Goal: Information Seeking & Learning: Learn about a topic

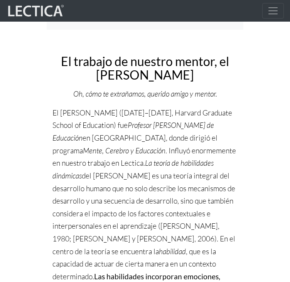
scroll to position [116, 0]
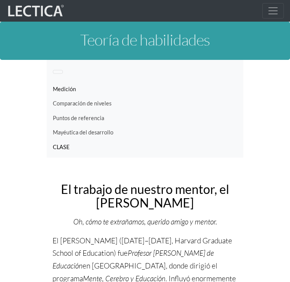
click at [207, 141] on link "CLASE" at bounding box center [145, 147] width 185 height 15
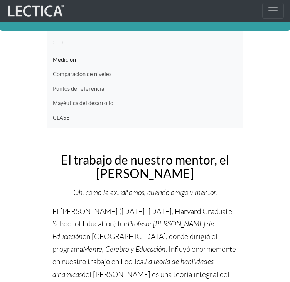
scroll to position [77, 0]
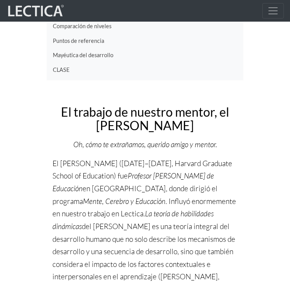
click at [190, 176] on font "Profesor [PERSON_NAME] de Educación" at bounding box center [133, 182] width 162 height 22
click at [156, 119] on font "El trabajo de nuestro mentor, el [PERSON_NAME]" at bounding box center [145, 118] width 168 height 29
click at [157, 118] on font "El trabajo de nuestro mentor, el [PERSON_NAME]" at bounding box center [145, 118] width 168 height 29
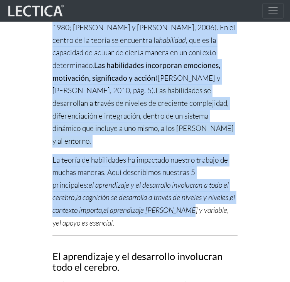
scroll to position [347, 0]
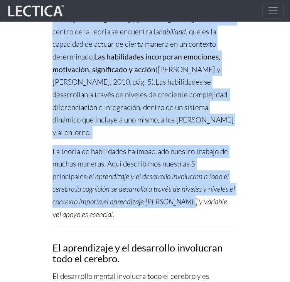
drag, startPoint x: 54, startPoint y: 125, endPoint x: 119, endPoint y: 190, distance: 90.9
copy div "Lo Ip. Dolorsi (3630–9641, Ametcon Adipisci Elitse do Eiusmodte) inc Utlabore E…"
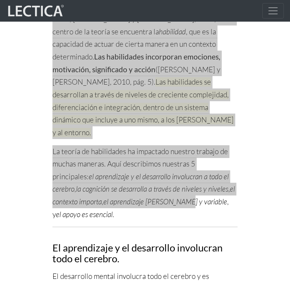
scroll to position [193, 0]
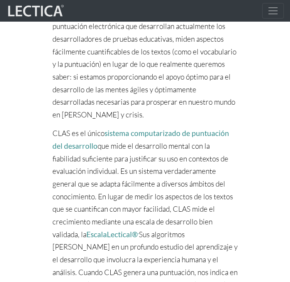
scroll to position [193, 0]
